Goal: Information Seeking & Learning: Check status

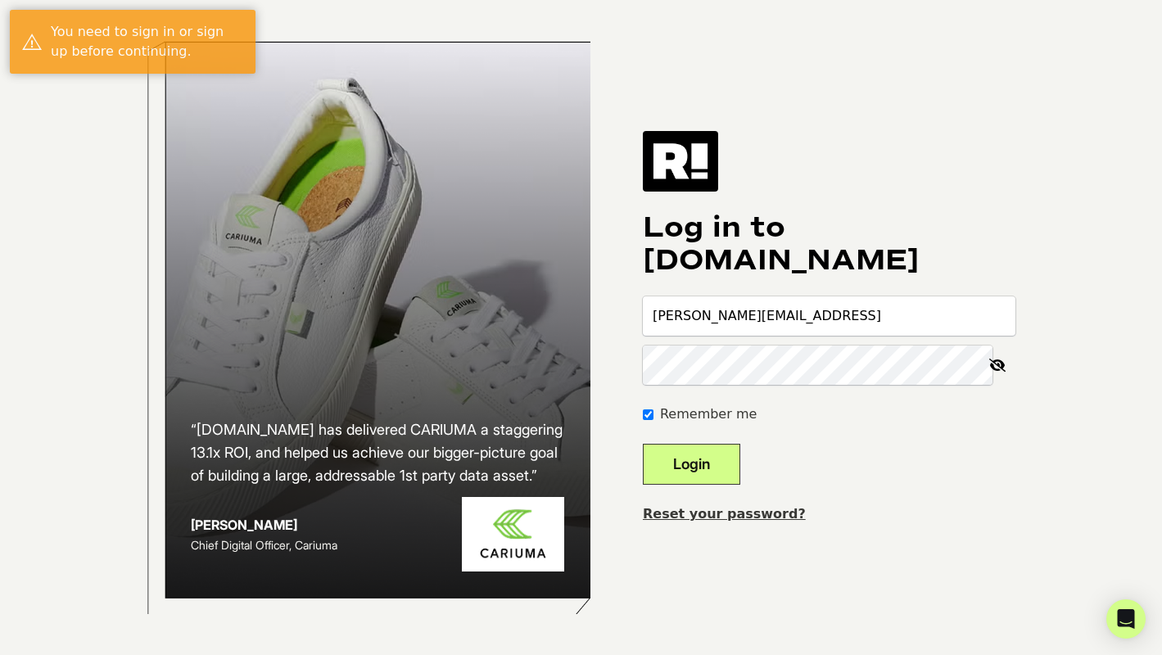
type input "nicole@journeyfinder.ai"
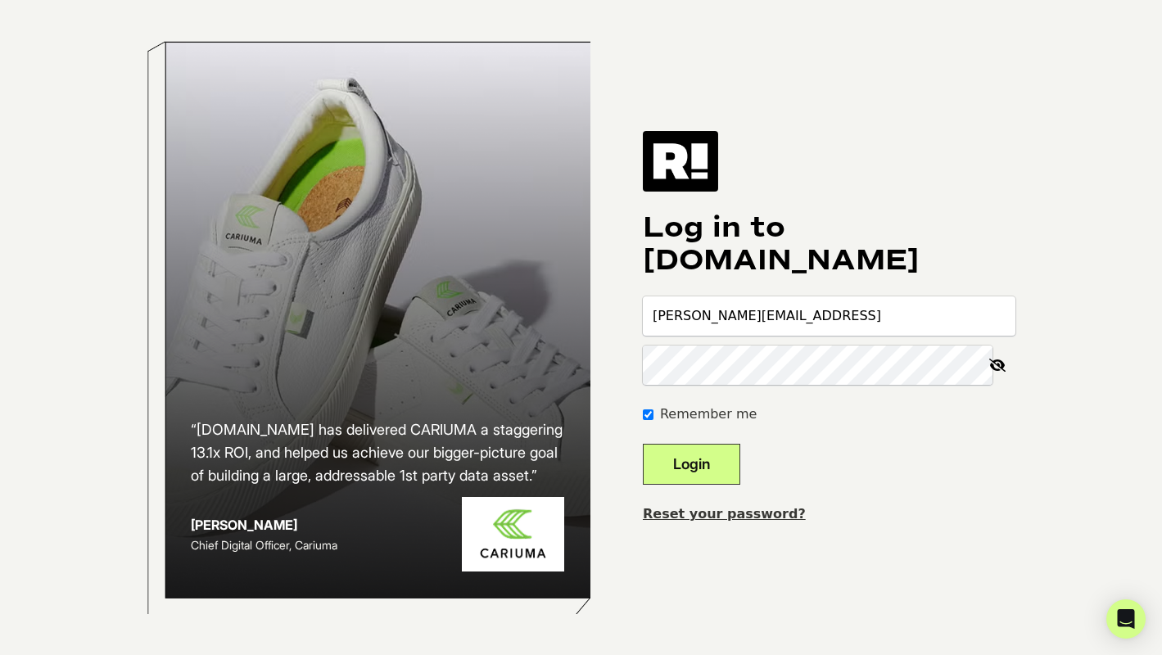
click at [643, 444] on button "Login" at bounding box center [691, 464] width 97 height 41
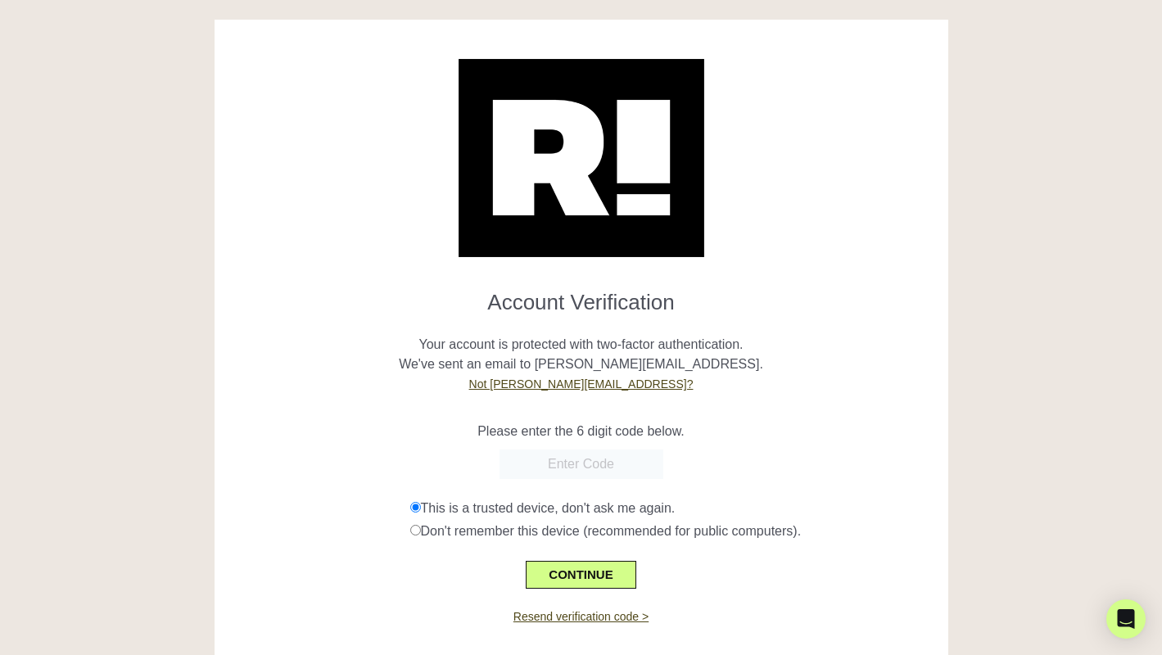
click at [573, 464] on input "text" at bounding box center [582, 464] width 164 height 29
click at [586, 468] on input "text" at bounding box center [582, 464] width 164 height 29
paste input "840525"
type input "840525"
click at [593, 573] on button "CONTINUE" at bounding box center [581, 575] width 110 height 28
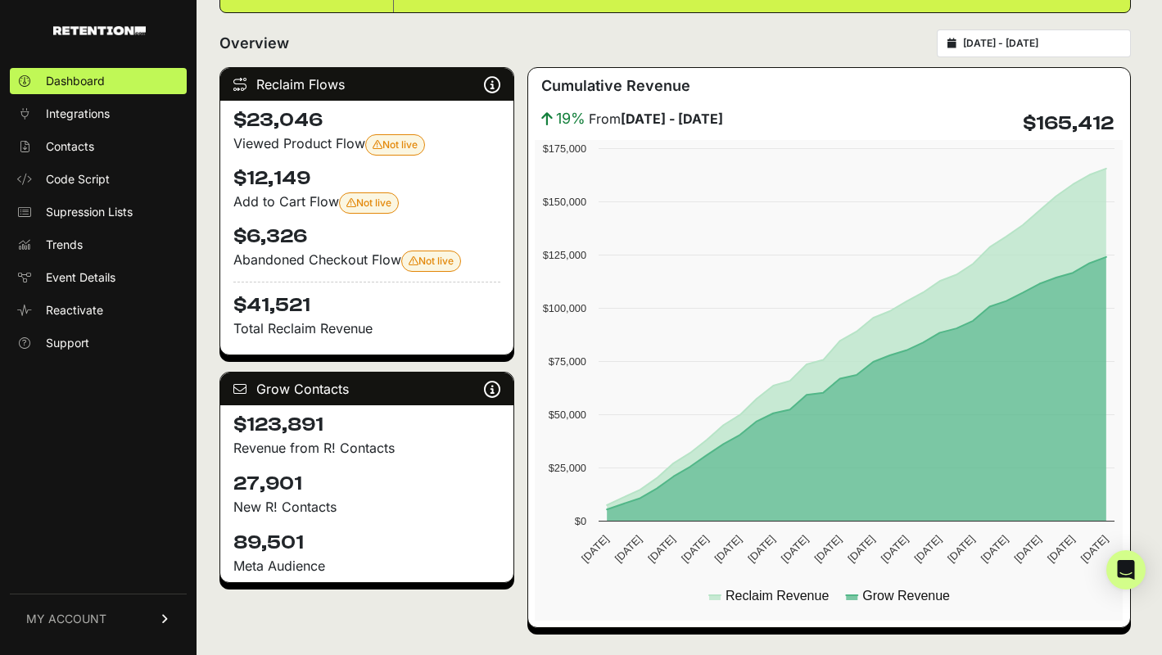
scroll to position [191, 0]
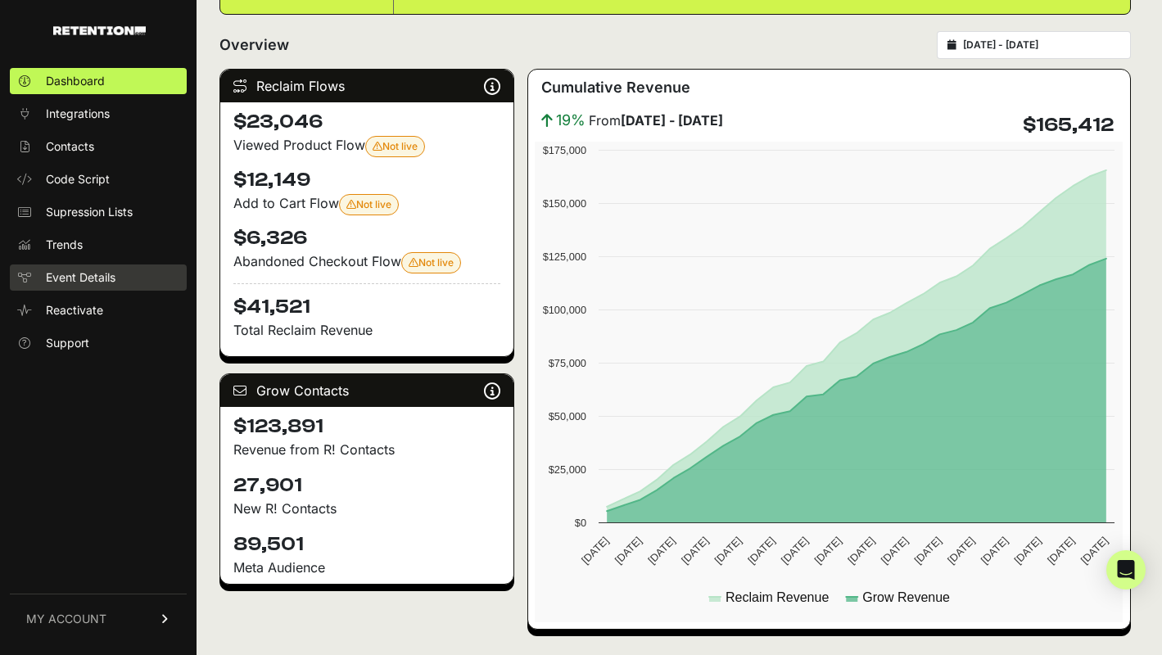
click at [79, 283] on span "Event Details" at bounding box center [81, 277] width 70 height 16
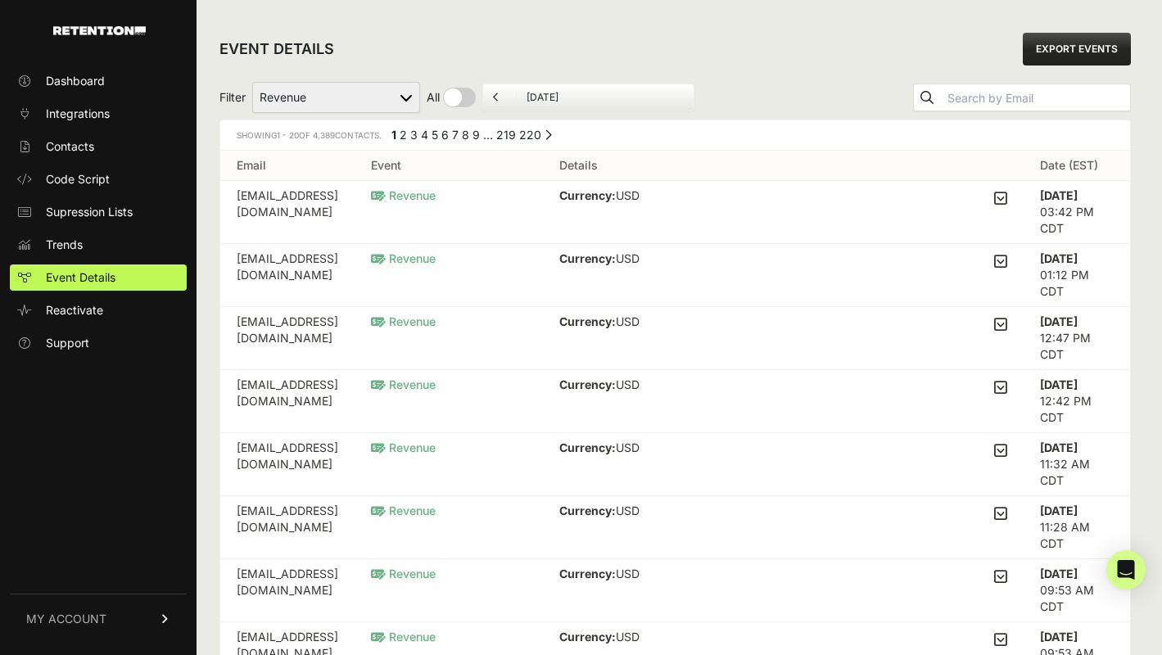
click at [279, 94] on select "Added to Cart Reclaim Checkout Started Reclaim Revenue Viewed Product Reclaim" at bounding box center [336, 97] width 168 height 31
select select "cart"
click at [253, 82] on select "Added to Cart Reclaim Checkout Started Reclaim Revenue Viewed Product Reclaim" at bounding box center [336, 97] width 168 height 31
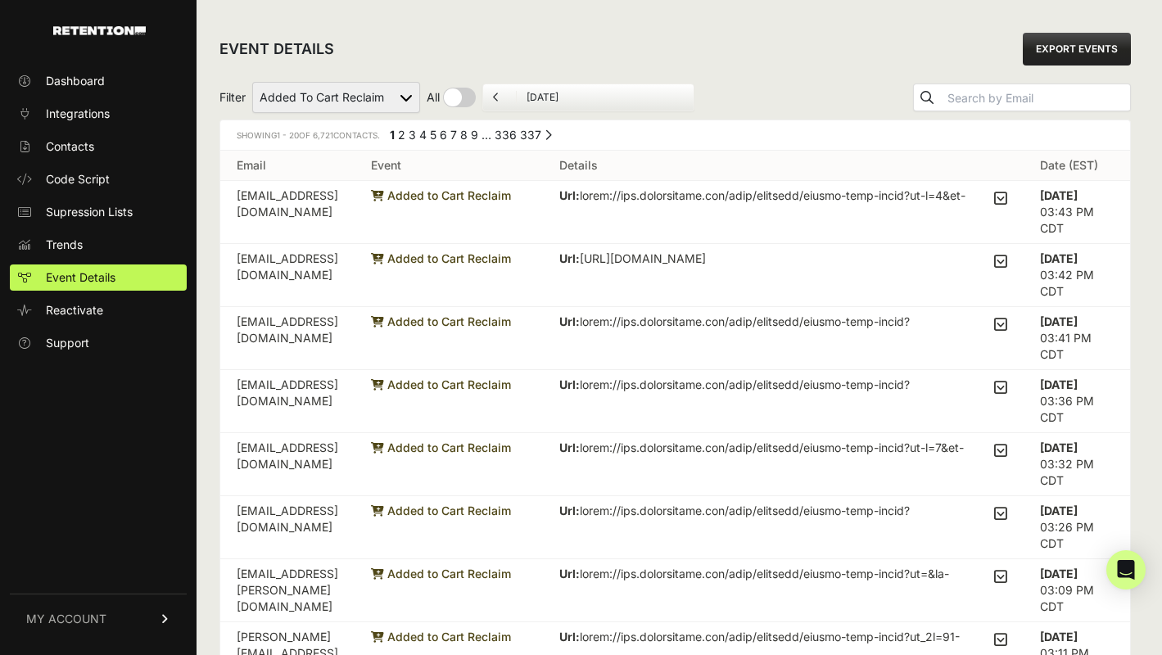
click at [291, 201] on td "fcferger@gmail.com" at bounding box center [287, 212] width 134 height 63
click at [243, 201] on td "fcferger@gmail.com" at bounding box center [287, 212] width 134 height 63
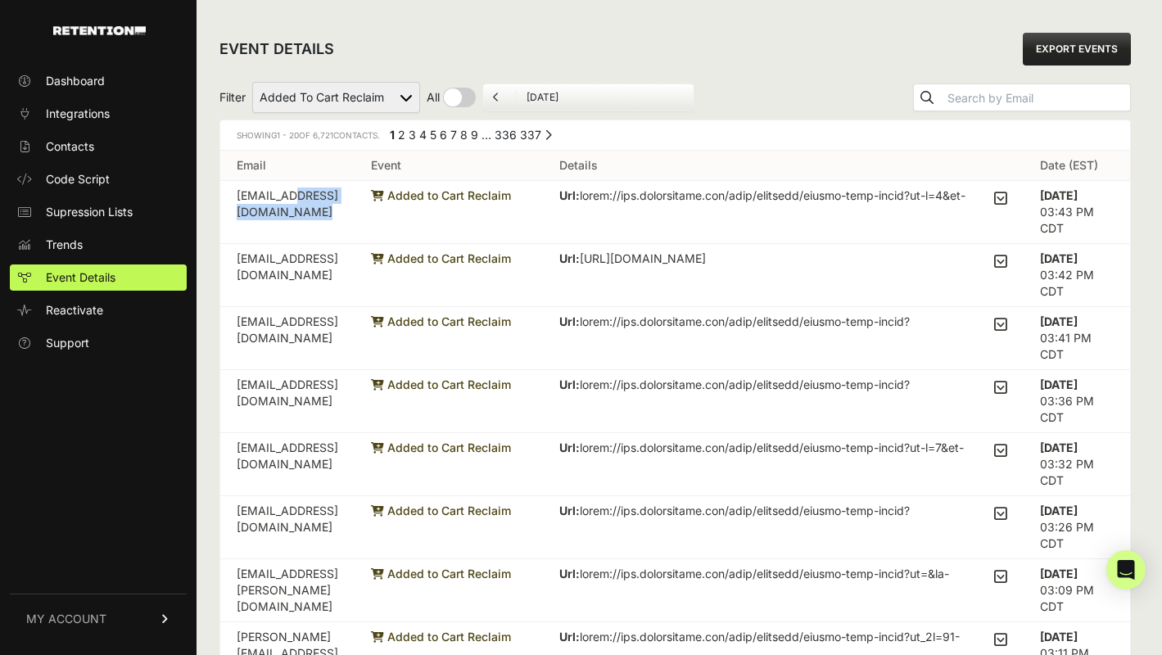
copy tr "fcferger@gmail.com"
click at [541, 101] on input "October 3, 2025" at bounding box center [605, 97] width 157 height 13
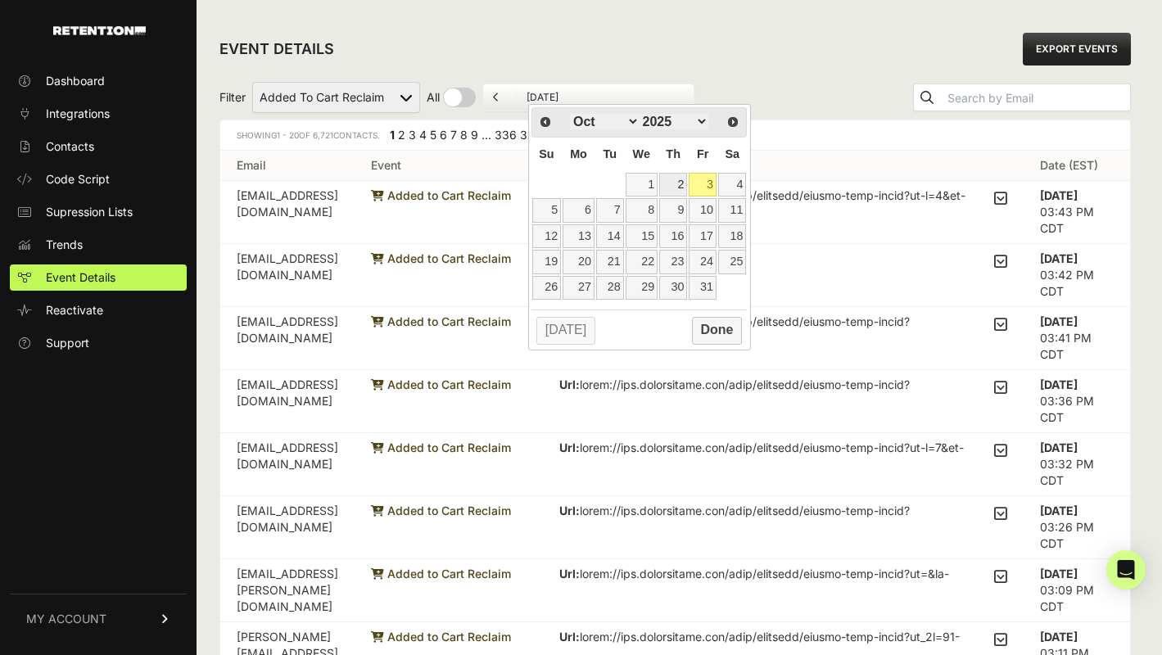
click at [679, 188] on link "2" at bounding box center [673, 185] width 28 height 24
type input "10/02/2025"
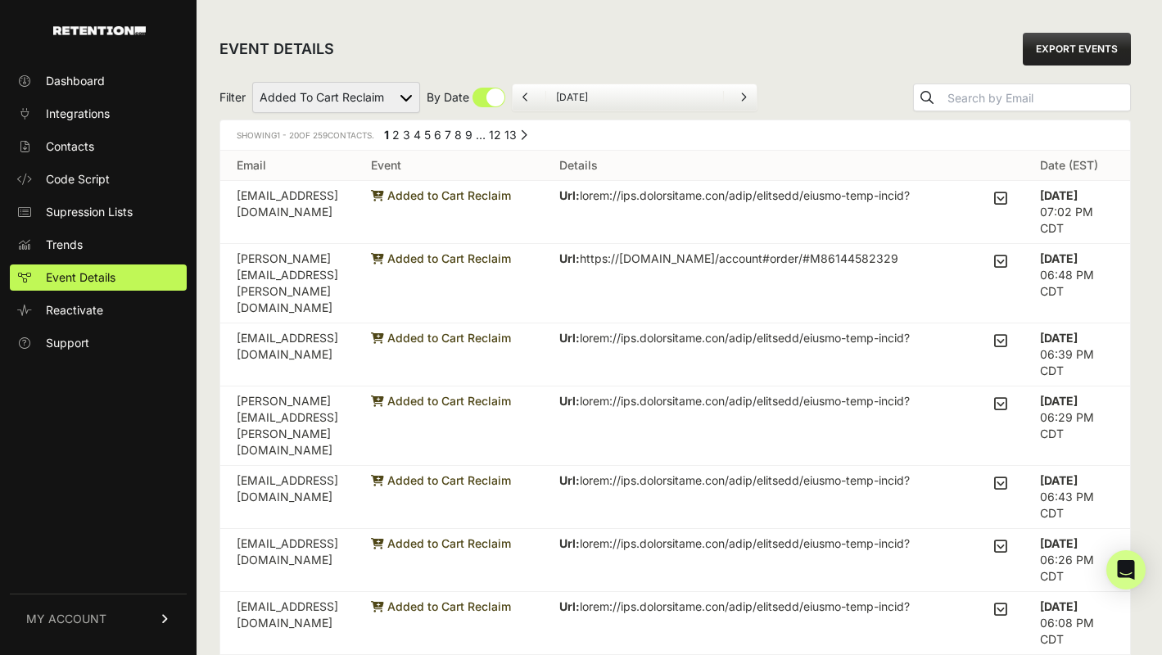
click at [269, 197] on td "[EMAIL_ADDRESS][DOMAIN_NAME]" at bounding box center [287, 212] width 134 height 63
click at [330, 326] on td "[EMAIL_ADDRESS][DOMAIN_NAME]" at bounding box center [287, 355] width 134 height 63
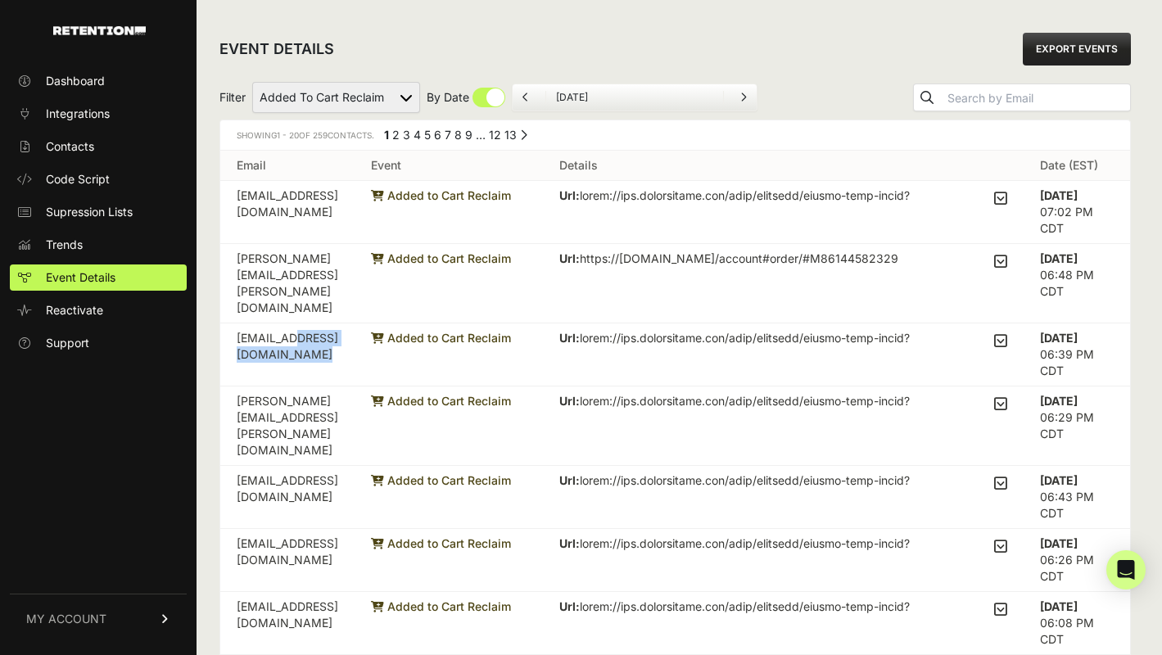
click at [330, 326] on td "hmccrum@gmail.com" at bounding box center [287, 355] width 134 height 63
copy tr "hmccrum@gmail.com"
click at [511, 331] on span "Added to Cart Reclaim" at bounding box center [441, 338] width 140 height 14
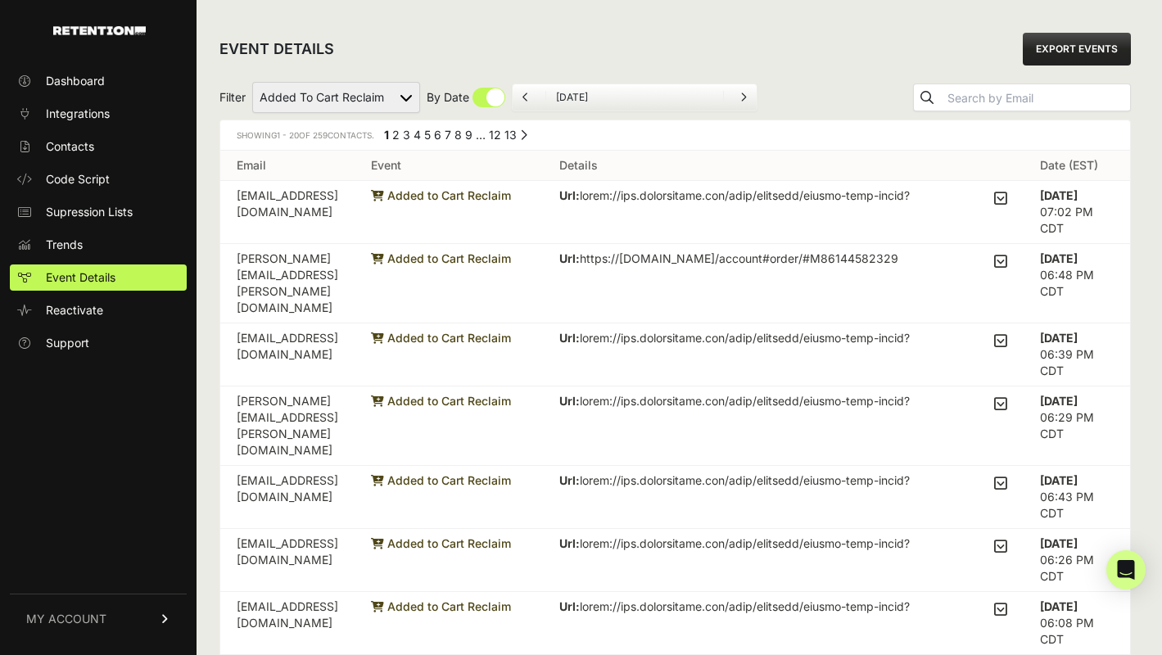
click at [511, 331] on span "Added to Cart Reclaim" at bounding box center [441, 338] width 140 height 14
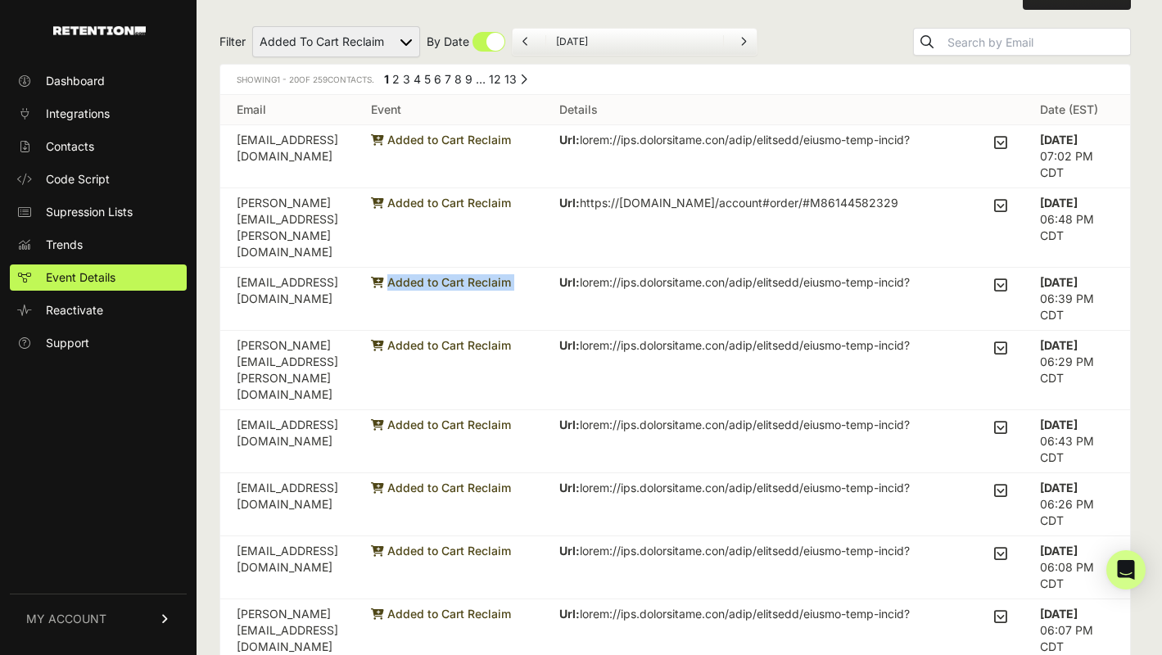
scroll to position [57, 0]
click at [509, 337] on span "Added to Cart Reclaim" at bounding box center [441, 344] width 140 height 14
click at [355, 330] on td "thomas.k.moran@gmail.com" at bounding box center [287, 369] width 134 height 79
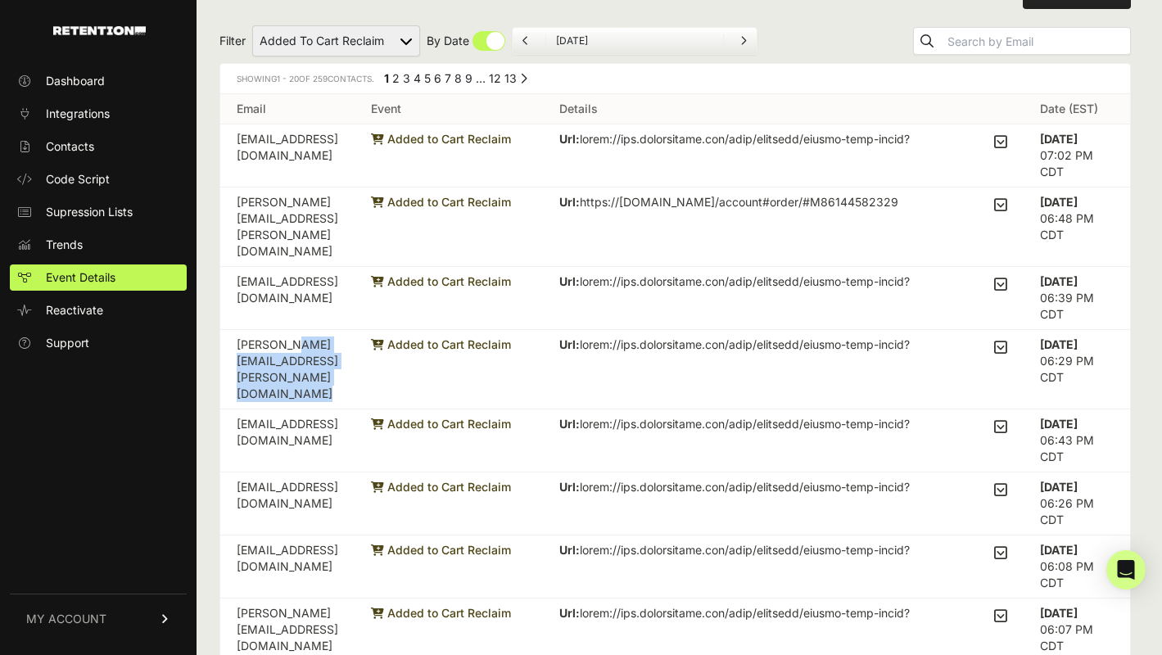
click at [355, 330] on td "thomas.k.moran@gmail.com" at bounding box center [287, 369] width 134 height 79
copy tr "thomas.k.moran@gmail.com"
click at [355, 330] on td "thomas.k.moran@gmail.com" at bounding box center [287, 369] width 134 height 79
click at [366, 31] on select "Added to Cart Reclaim Checkout Started Reclaim Revenue Viewed Product Reclaim" at bounding box center [336, 40] width 168 height 31
select select "Checkout Started Reclaim"
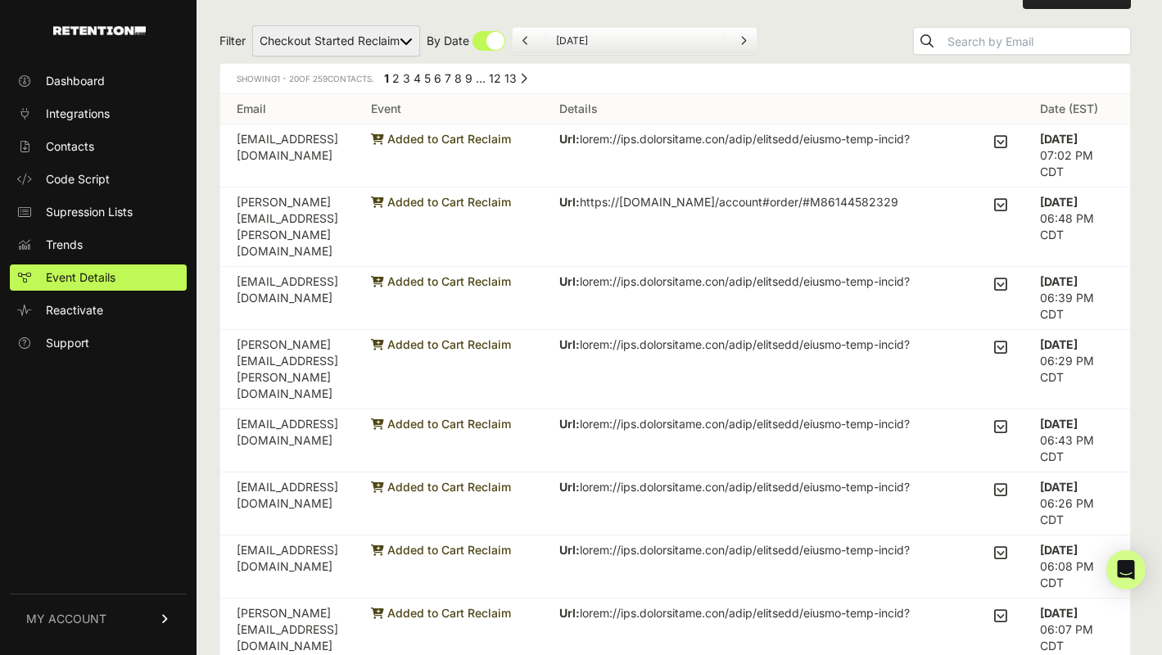
click at [253, 25] on select "Added to Cart Reclaim Checkout Started Reclaim Revenue Viewed Product Reclaim" at bounding box center [336, 40] width 168 height 31
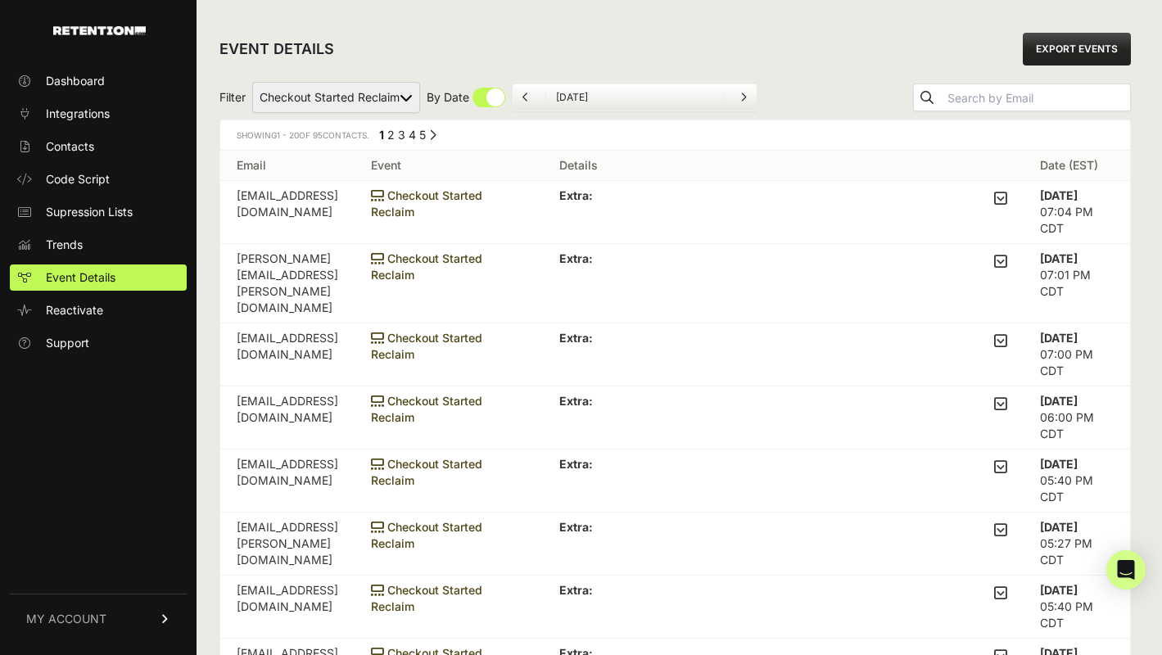
click at [274, 197] on td "[EMAIL_ADDRESS][DOMAIN_NAME]" at bounding box center [287, 212] width 134 height 63
click at [272, 260] on td "[PERSON_NAME][EMAIL_ADDRESS][PERSON_NAME][DOMAIN_NAME]" at bounding box center [287, 283] width 134 height 79
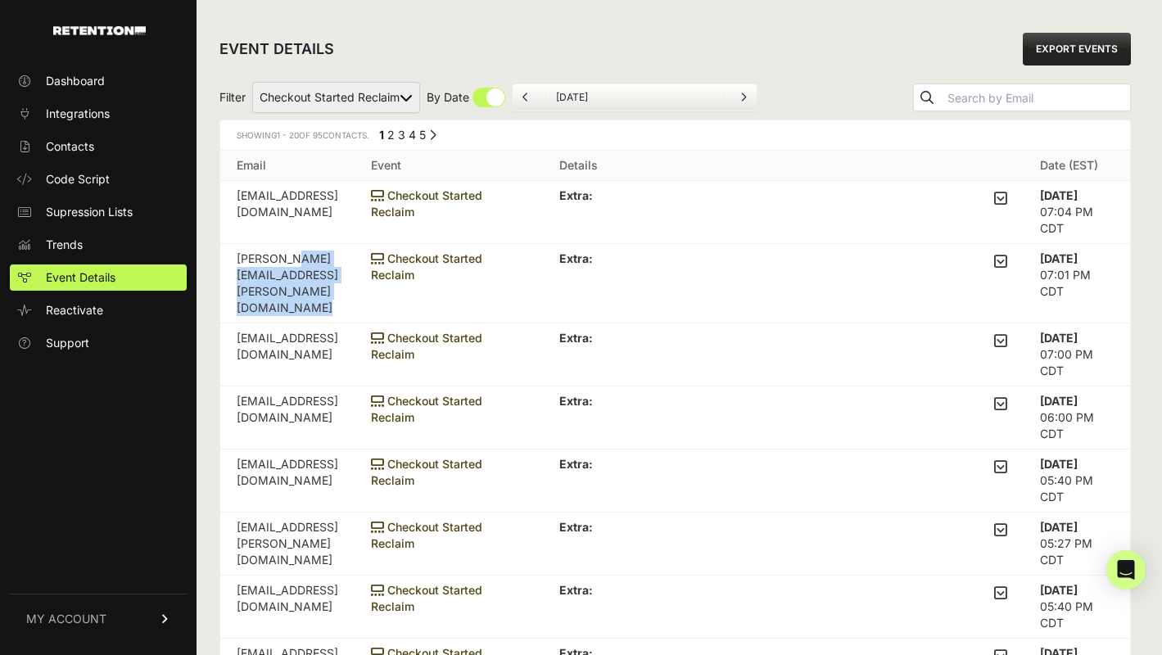
click at [272, 260] on td "[PERSON_NAME][EMAIL_ADDRESS][PERSON_NAME][DOMAIN_NAME]" at bounding box center [287, 283] width 134 height 79
copy tr "[PERSON_NAME][EMAIL_ADDRESS][PERSON_NAME][DOMAIN_NAME]"
click at [72, 84] on span "Dashboard" at bounding box center [75, 81] width 59 height 16
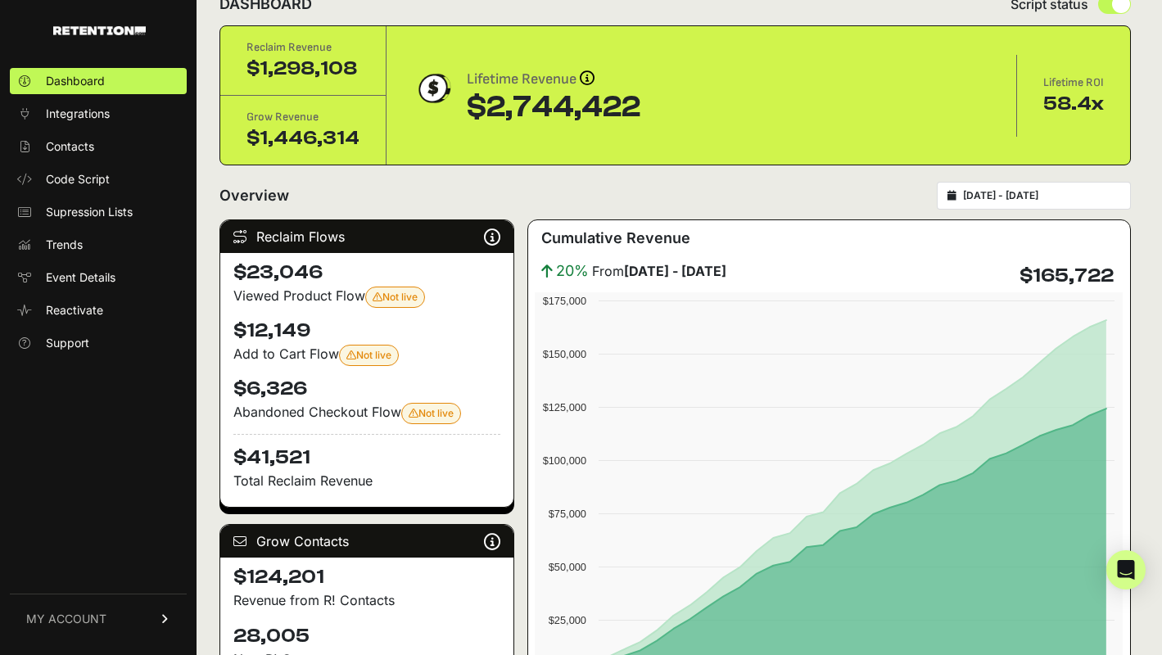
scroll to position [42, 0]
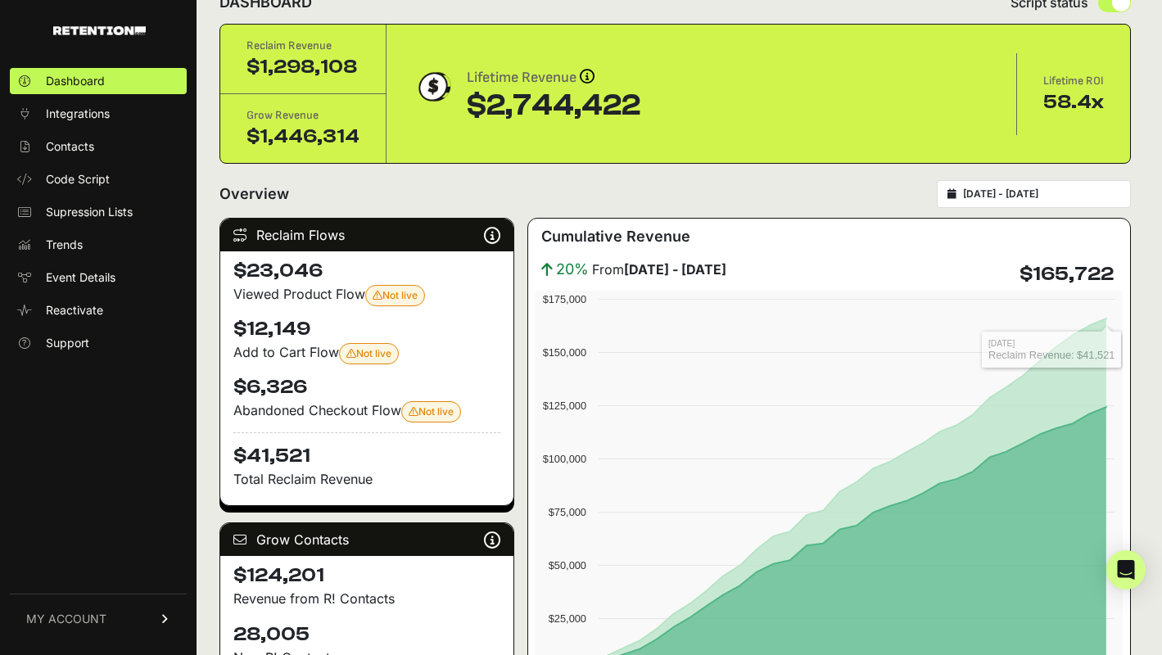
click at [1050, 283] on h4 "$165,722" at bounding box center [1067, 274] width 94 height 26
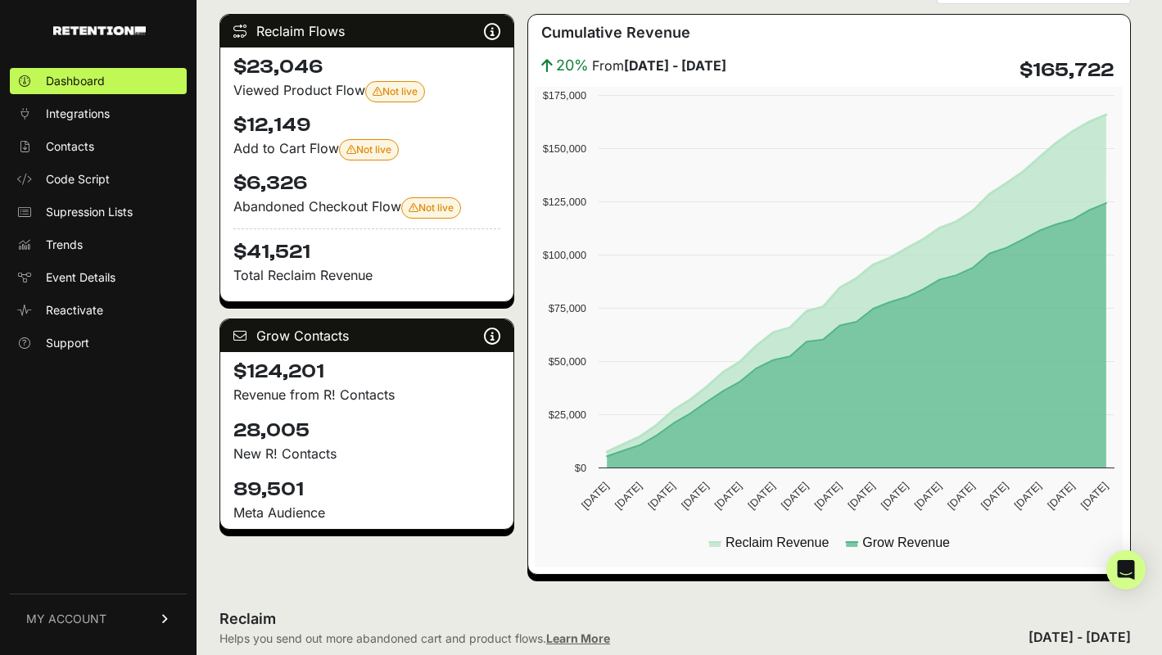
scroll to position [256, 0]
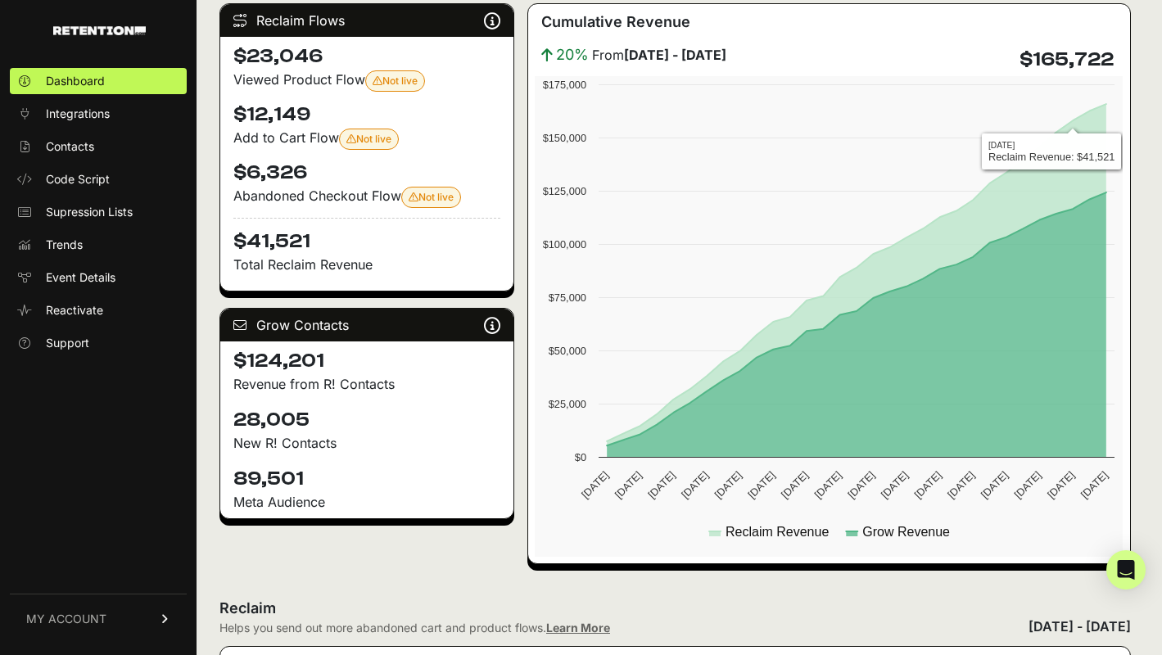
click at [1069, 60] on h4 "$165,722" at bounding box center [1067, 60] width 94 height 26
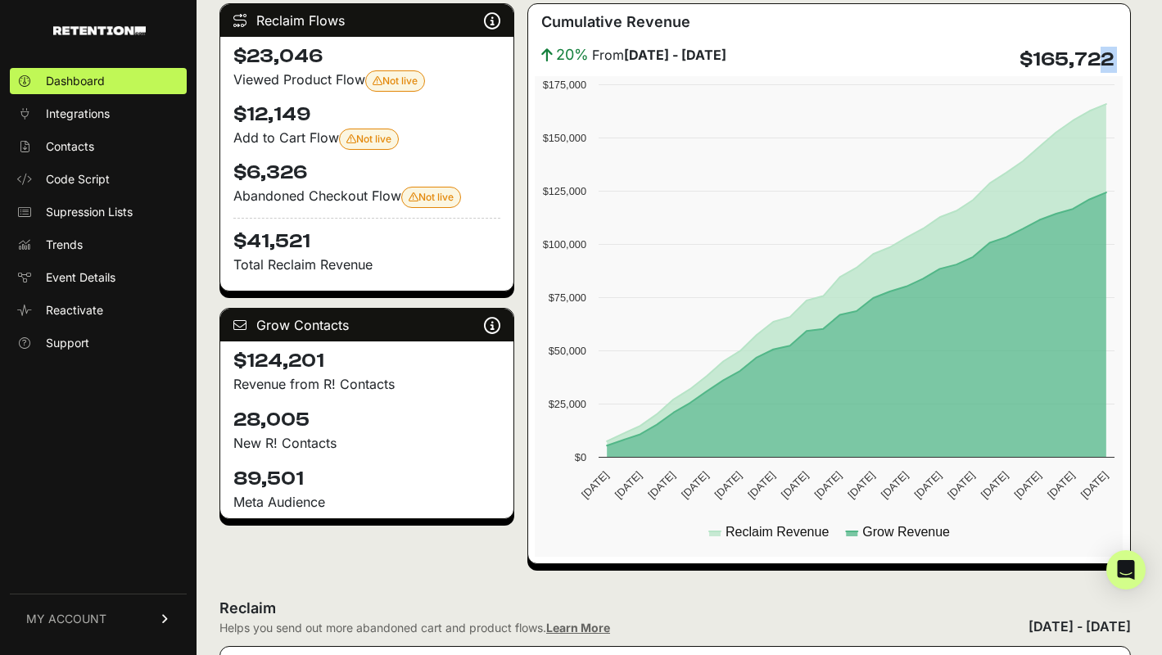
click at [1069, 60] on h4 "$165,722" at bounding box center [1067, 60] width 94 height 26
click at [1047, 67] on h4 "$165,722" at bounding box center [1067, 60] width 94 height 26
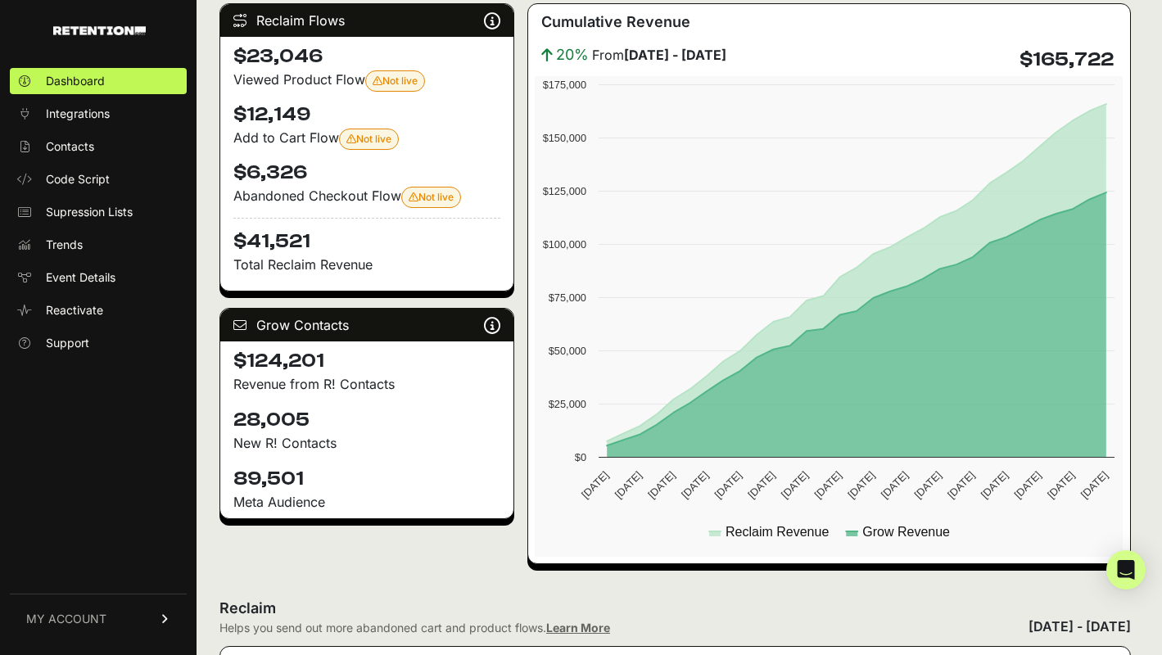
click at [259, 61] on h4 "$23,046" at bounding box center [366, 56] width 267 height 26
click at [280, 61] on h4 "$23,046" at bounding box center [366, 56] width 267 height 26
